Goal: Navigation & Orientation: Find specific page/section

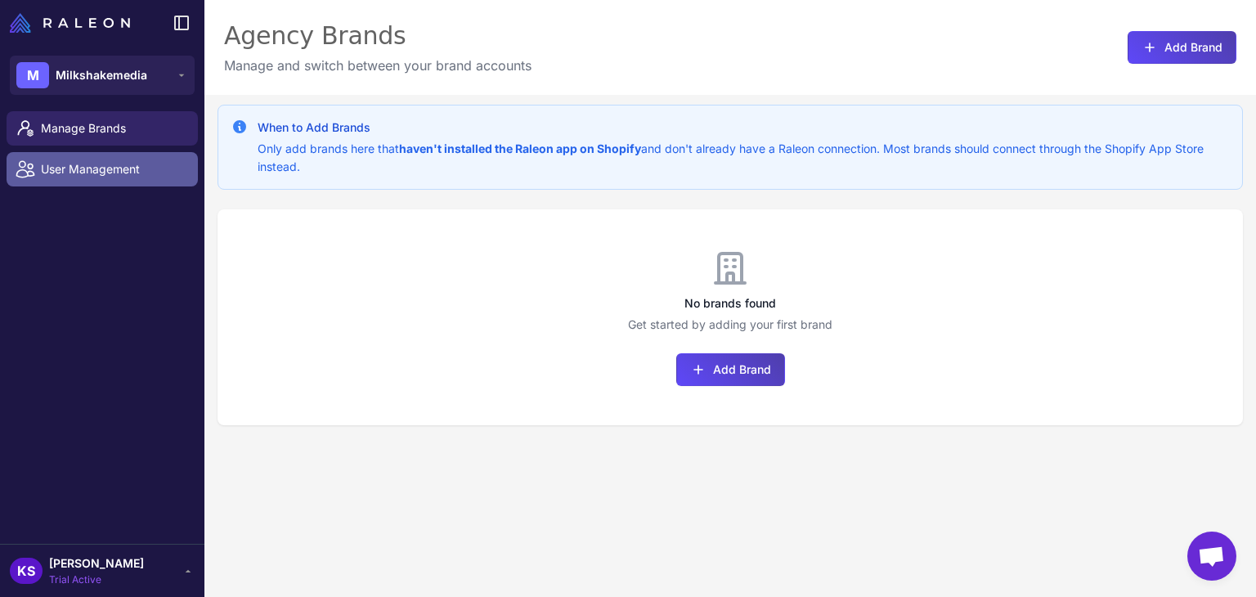
click at [87, 160] on span "User Management" at bounding box center [113, 169] width 144 height 18
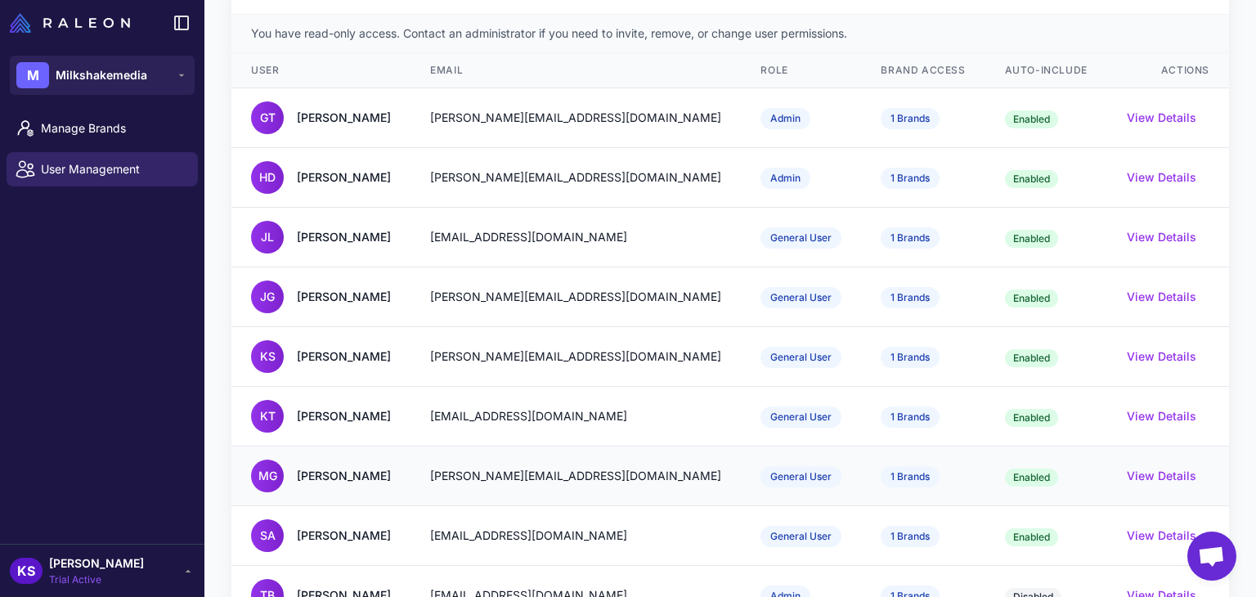
scroll to position [99, 0]
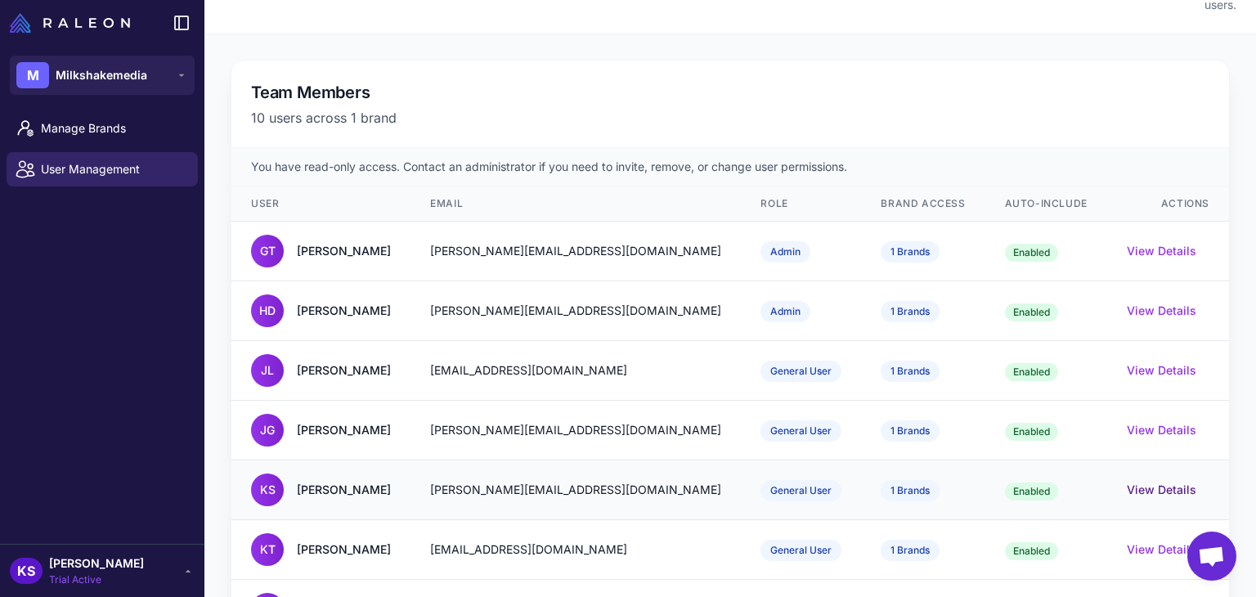
click at [1141, 481] on button "View Details" at bounding box center [1162, 490] width 70 height 18
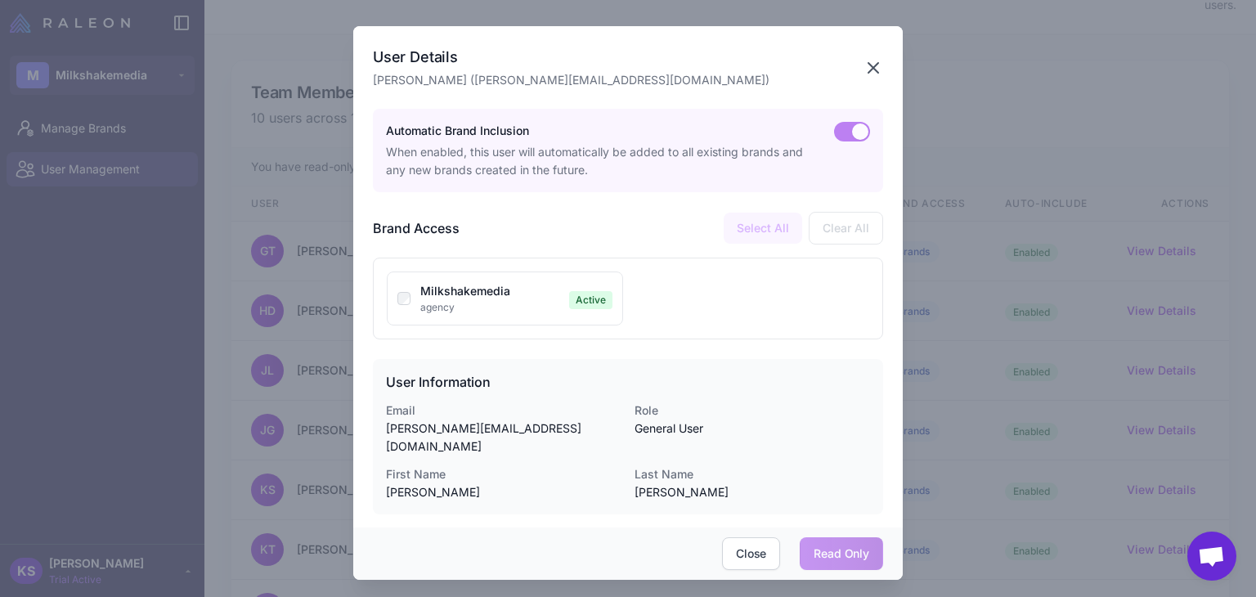
click at [873, 72] on icon "button" at bounding box center [874, 68] width 20 height 20
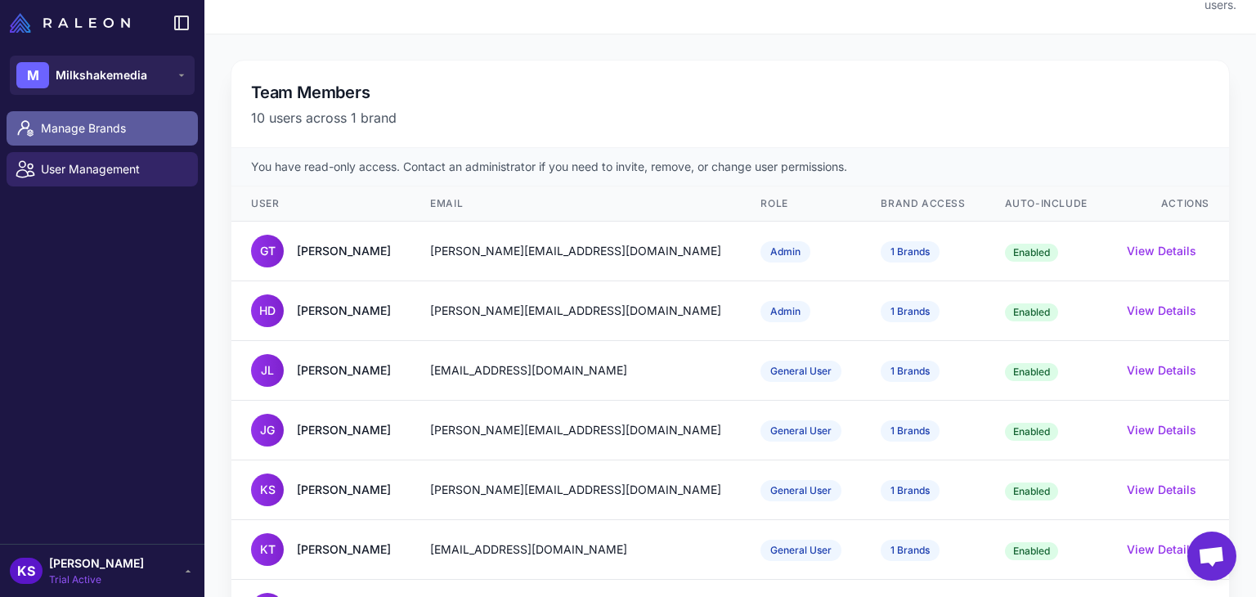
click at [110, 137] on link "Manage Brands" at bounding box center [102, 128] width 191 height 34
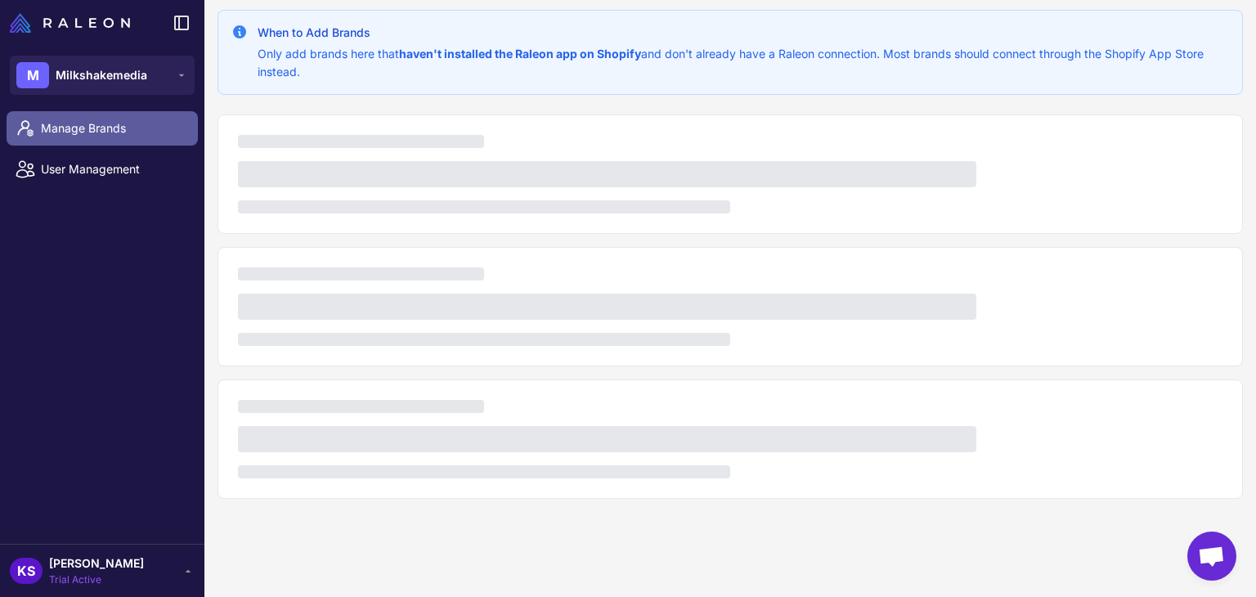
scroll to position [95, 0]
